Goal: Communication & Community: Connect with others

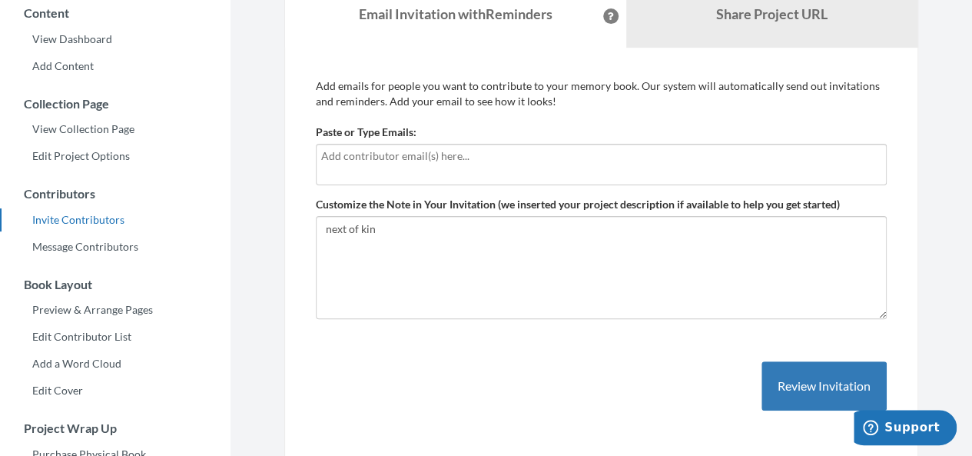
scroll to position [133, 0]
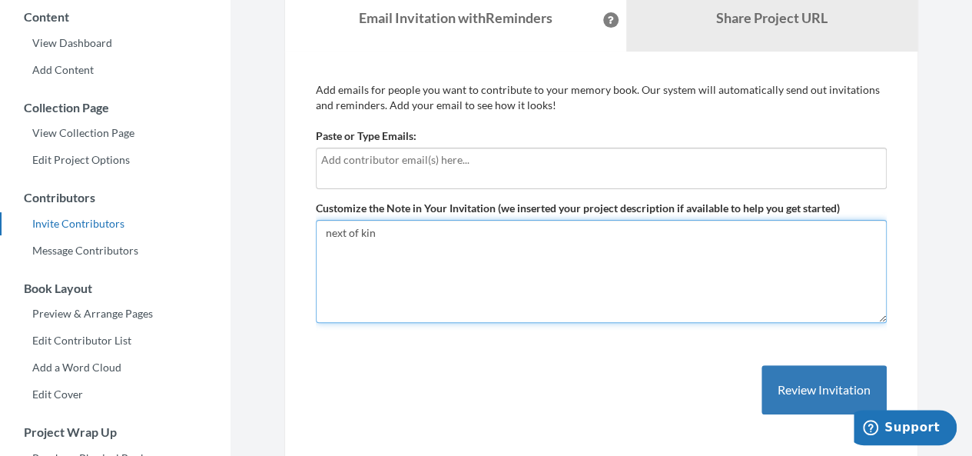
click at [446, 251] on textarea "next of kin" at bounding box center [601, 271] width 571 height 103
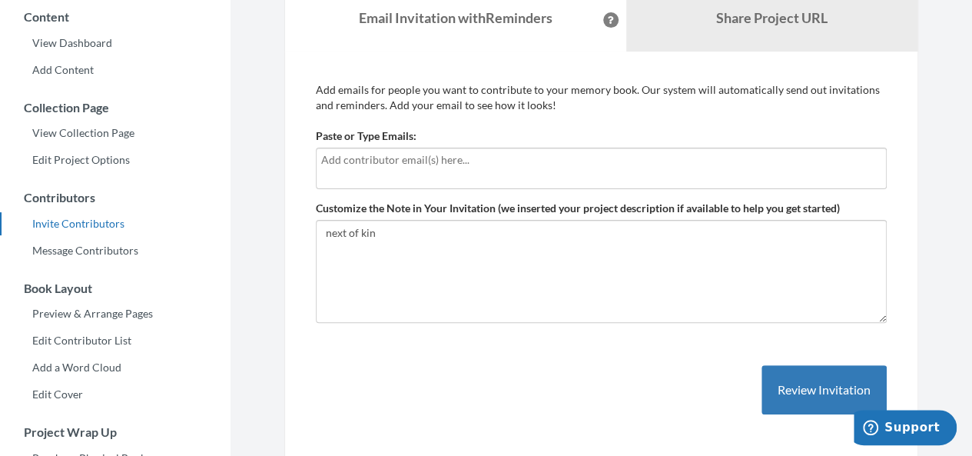
click at [475, 157] on input "text" at bounding box center [601, 159] width 560 height 17
click at [432, 171] on div at bounding box center [601, 169] width 571 height 42
click at [362, 156] on input "text" at bounding box center [601, 159] width 560 height 17
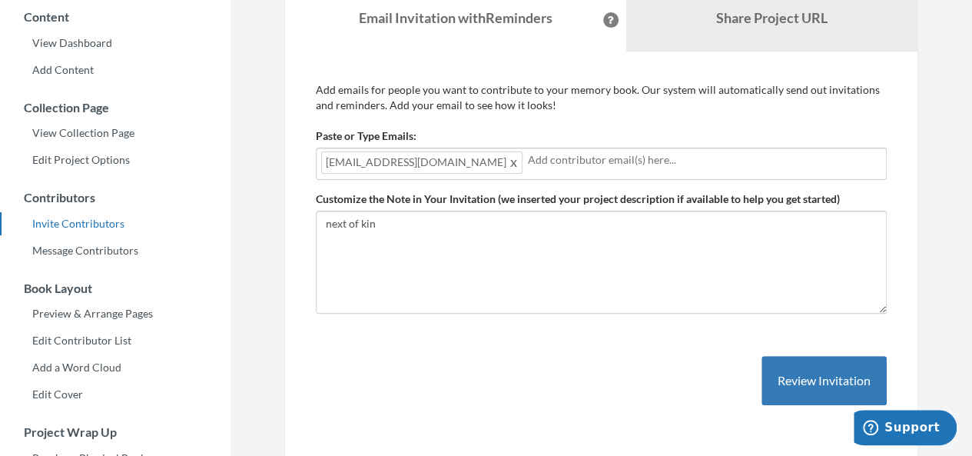
click at [534, 157] on input "text" at bounding box center [705, 159] width 354 height 17
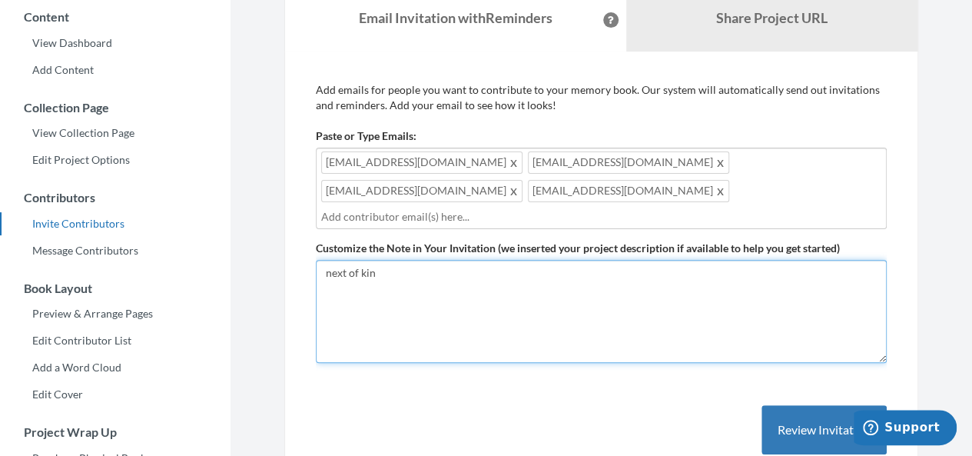
click at [410, 279] on textarea "next of kin" at bounding box center [601, 311] width 571 height 103
type textarea "n"
click at [409, 284] on textarea "next of kin" at bounding box center [601, 311] width 571 height 103
paste textarea "Hello, I’m contacting you because you are the nearest relative and legal heir i…"
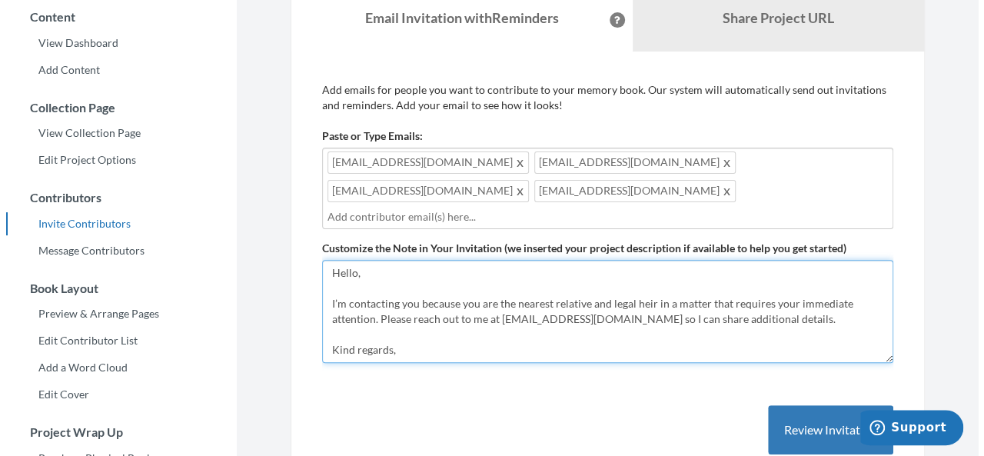
scroll to position [31, 0]
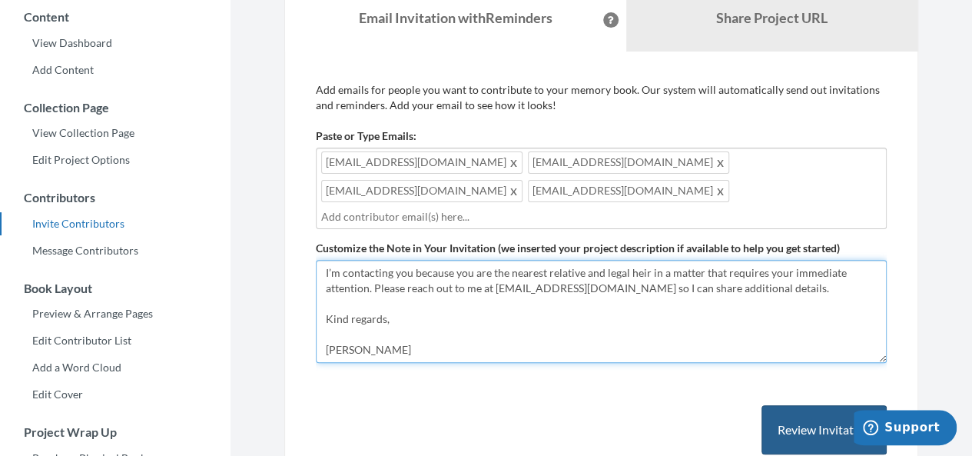
type textarea "Hello, I’m contacting you because you are the nearest relative and legal heir i…"
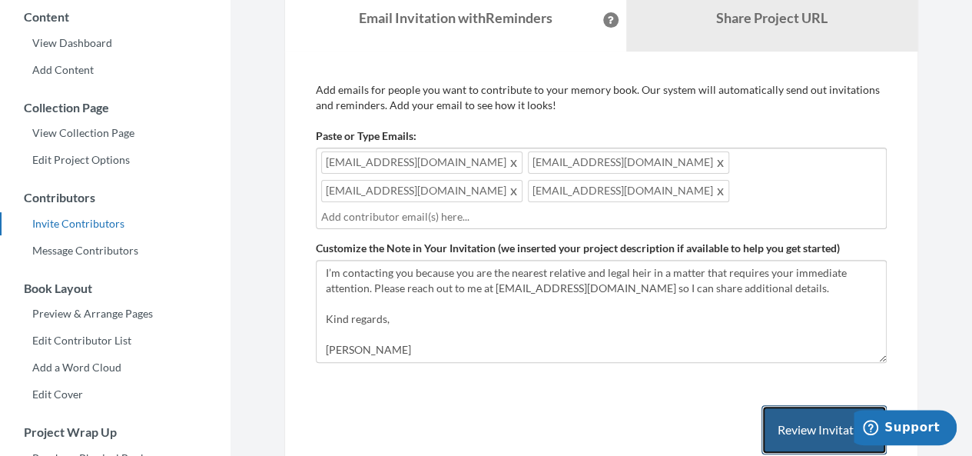
click at [796, 405] on button "Review Invitation" at bounding box center [824, 430] width 125 height 50
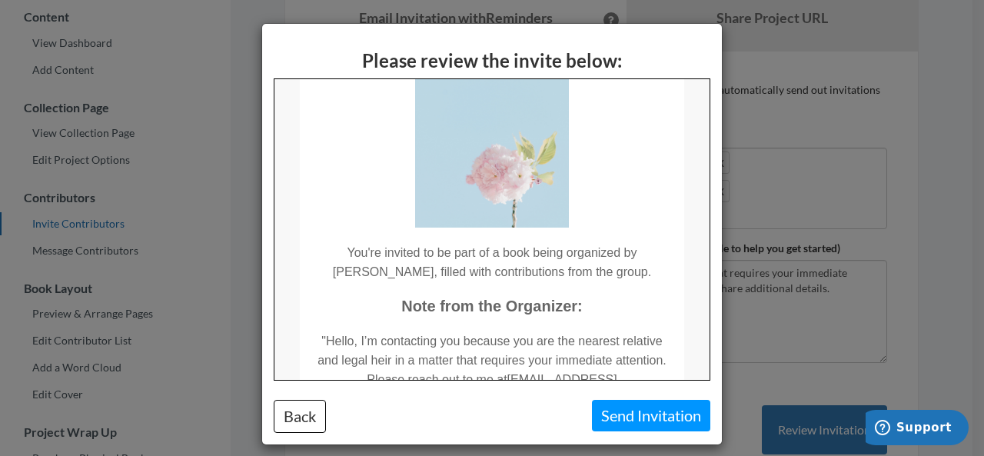
scroll to position [92, 0]
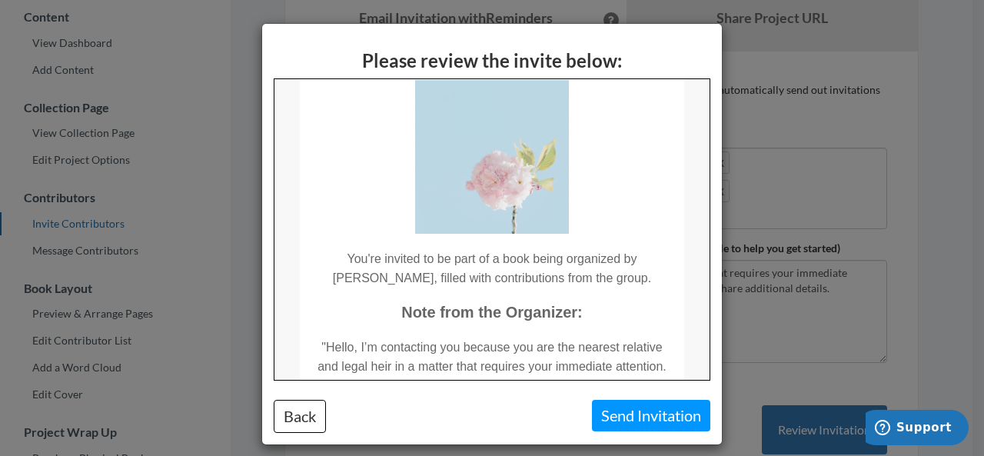
drag, startPoint x: 705, startPoint y: 180, endPoint x: 994, endPoint y: 300, distance: 312.8
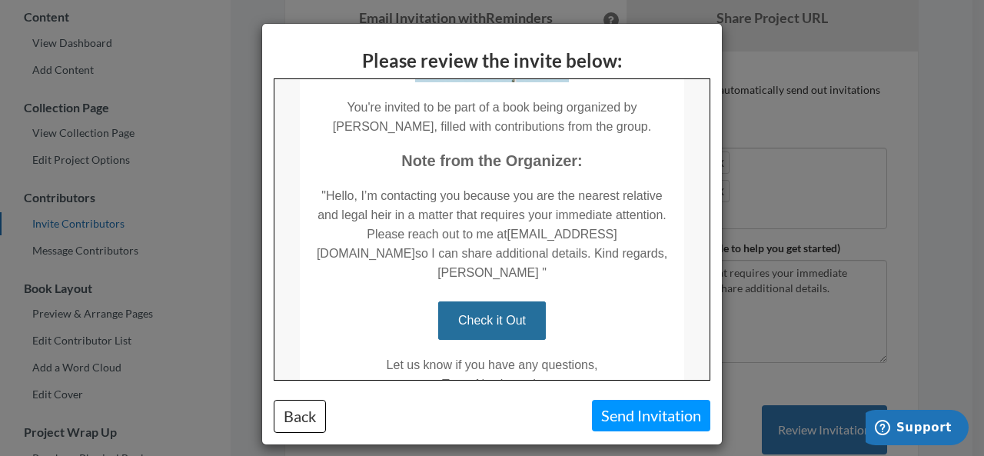
scroll to position [251, 0]
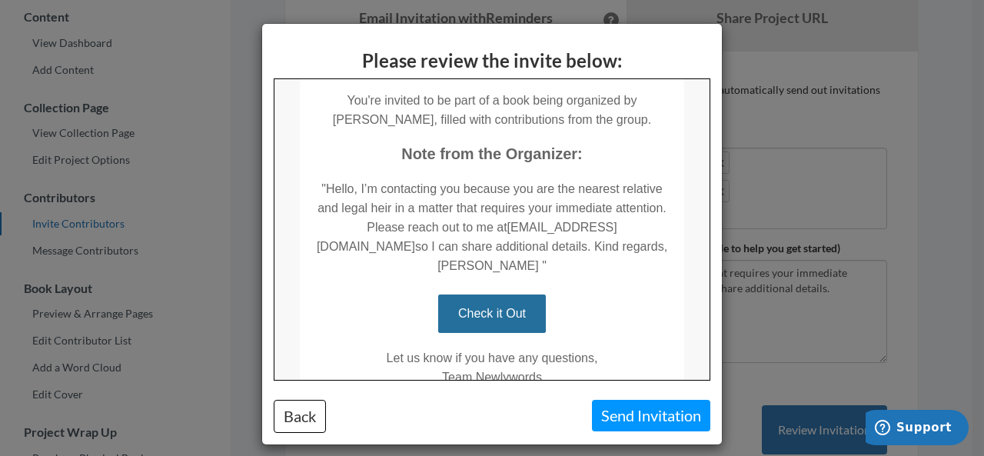
drag, startPoint x: 706, startPoint y: 221, endPoint x: 1008, endPoint y: 370, distance: 336.5
click at [644, 410] on button "Send Invitation" at bounding box center [651, 416] width 118 height 32
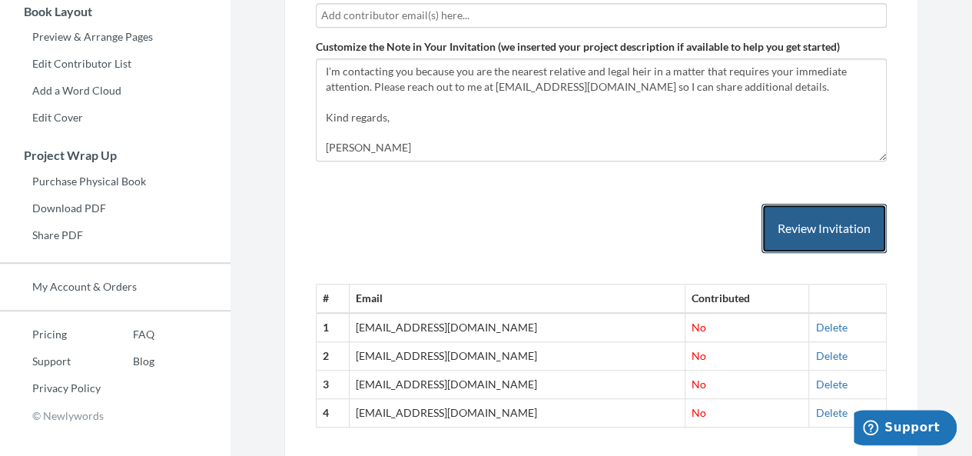
scroll to position [470, 0]
